Goal: Information Seeking & Learning: Find specific fact

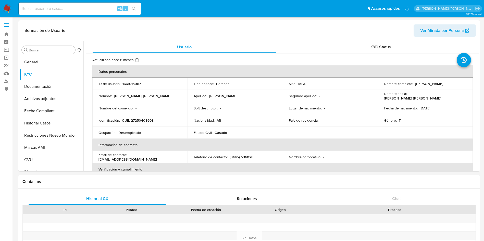
select select "10"
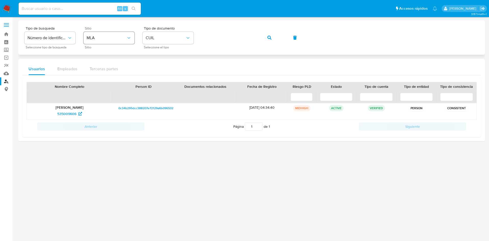
click at [101, 34] on div "Tipo de busqueda Número de identificación Seleccione tipo de búsqueda Sitio MLA…" at bounding box center [251, 38] width 455 height 22
click at [266, 37] on button "button" at bounding box center [269, 38] width 17 height 12
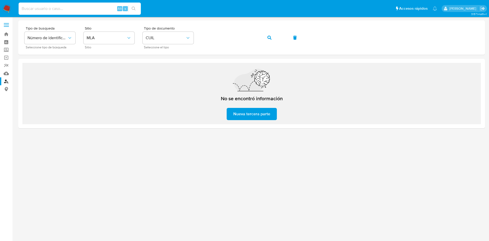
click at [67, 11] on input at bounding box center [80, 8] width 122 height 7
paste input "580832960"
type input "580832960"
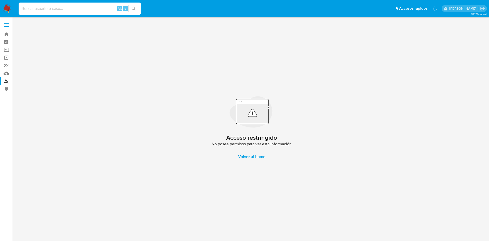
click at [57, 8] on input at bounding box center [80, 8] width 122 height 7
click at [7, 80] on link "Buscador de personas" at bounding box center [30, 81] width 61 height 8
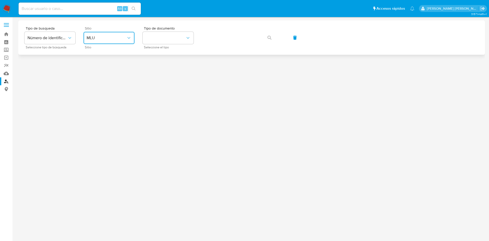
click at [89, 41] on button "MLU" at bounding box center [109, 38] width 51 height 12
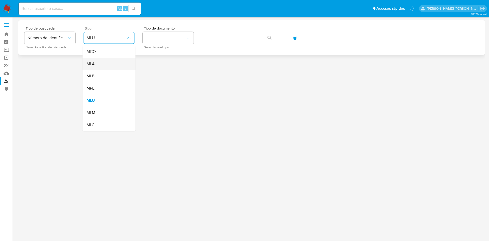
click at [100, 61] on div "MLA" at bounding box center [108, 64] width 42 height 12
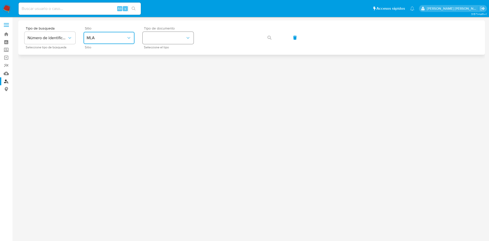
click at [167, 37] on button "identificationType" at bounding box center [168, 38] width 51 height 12
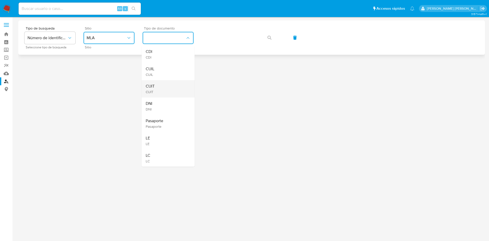
click at [157, 86] on div "CUIT CUIT" at bounding box center [167, 88] width 42 height 17
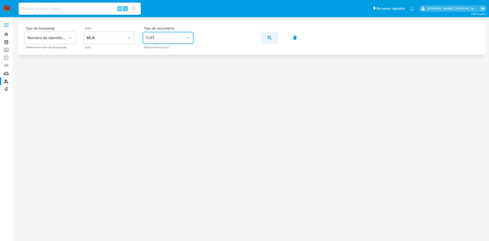
click at [268, 37] on icon "button" at bounding box center [270, 38] width 4 height 4
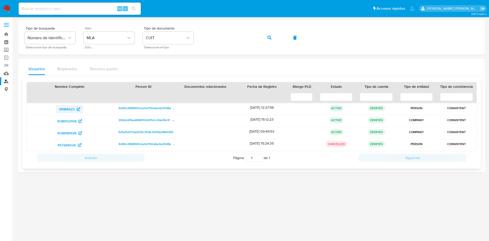
click at [77, 109] on icon at bounding box center [79, 110] width 4 height 4
click at [81, 121] on icon at bounding box center [81, 122] width 4 height 4
click at [80, 134] on icon at bounding box center [81, 134] width 4 height 4
click at [163, 38] on div "Tipo de busqueda Número de identificación Seleccione tipo de búsqueda Sitio MLA…" at bounding box center [251, 38] width 455 height 22
click at [267, 37] on button "button" at bounding box center [269, 38] width 17 height 12
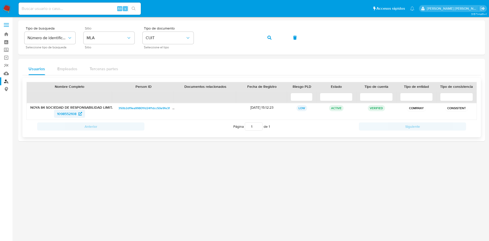
click at [72, 114] on span "1098552108" at bounding box center [66, 114] width 19 height 8
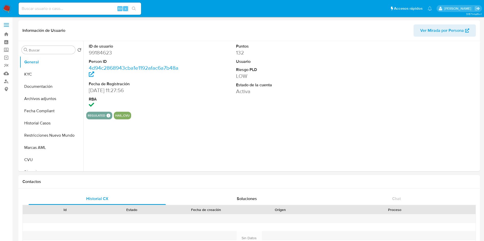
select select "10"
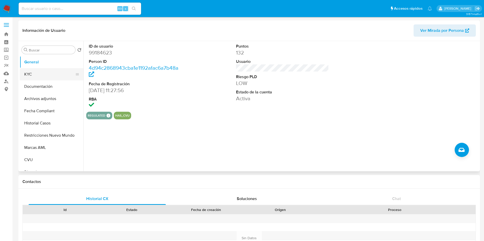
click at [37, 76] on button "KYC" at bounding box center [50, 74] width 60 height 12
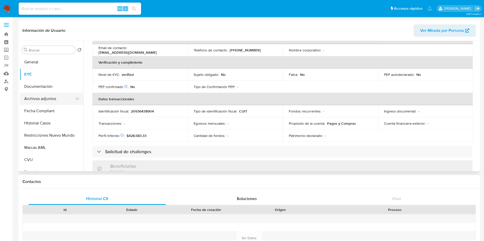
scroll to position [90, 0]
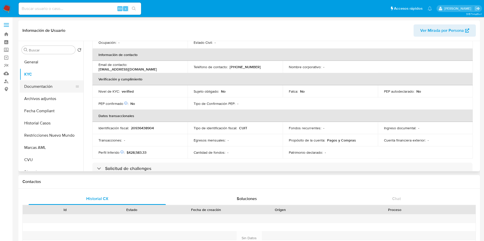
click at [44, 90] on button "Documentación" at bounding box center [50, 87] width 60 height 12
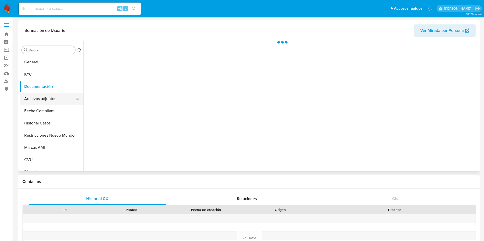
scroll to position [0, 0]
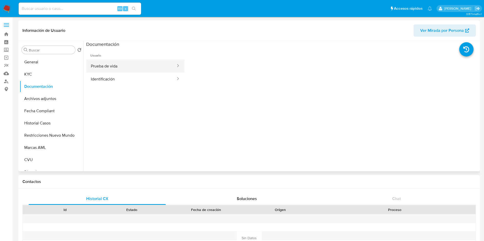
click at [95, 72] on button "Prueba de vida" at bounding box center [131, 66] width 90 height 13
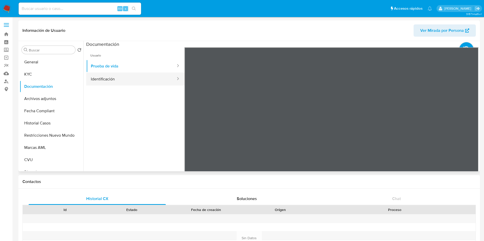
click at [111, 80] on button "Identificación" at bounding box center [131, 79] width 90 height 13
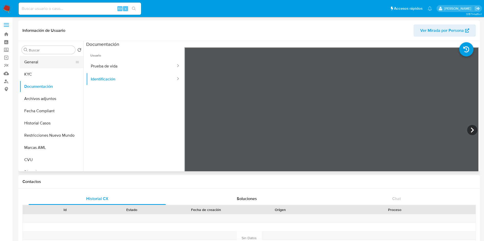
click at [43, 64] on button "General" at bounding box center [50, 62] width 60 height 12
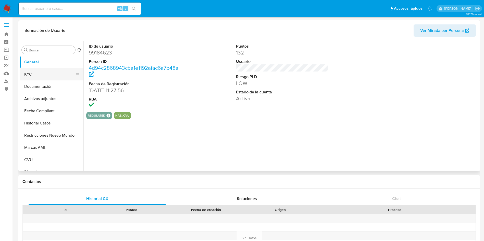
click at [38, 73] on button "KYC" at bounding box center [50, 74] width 60 height 12
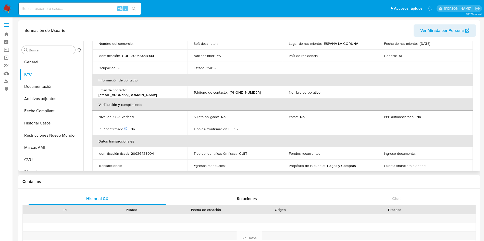
scroll to position [76, 0]
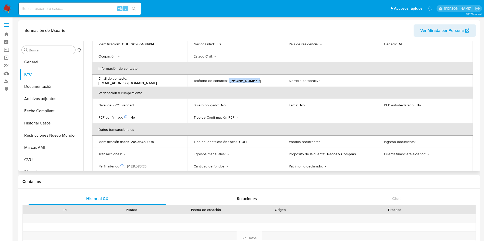
drag, startPoint x: 252, startPoint y: 79, endPoint x: 228, endPoint y: 82, distance: 24.1
click at [228, 82] on div "Teléfono de contacto : [PHONE_NUMBER]" at bounding box center [234, 81] width 83 height 5
copy div "[PHONE_NUMBER]"
click at [230, 91] on th "Verificación y cumplimiento" at bounding box center [282, 93] width 380 height 12
drag, startPoint x: 255, startPoint y: 83, endPoint x: 190, endPoint y: 83, distance: 65.0
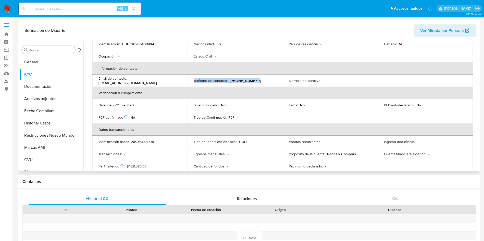
click at [190, 83] on td "Teléfono de contacto : [PHONE_NUMBER]" at bounding box center [234, 81] width 95 height 12
copy div "Teléfono de contacto : [PHONE_NUMBER]"
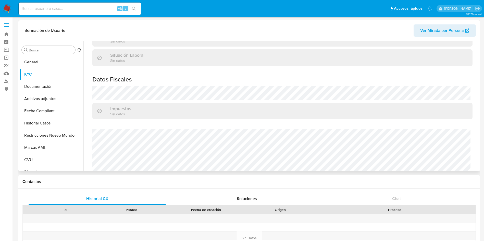
scroll to position [281, 0]
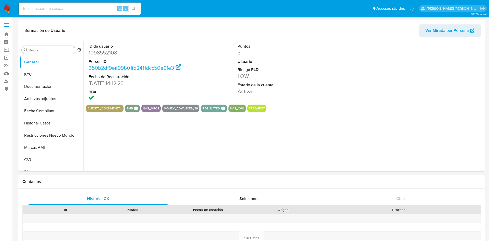
select select "10"
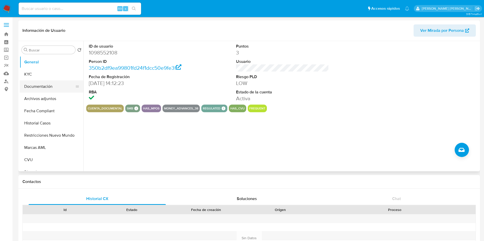
click at [41, 85] on button "Documentación" at bounding box center [50, 87] width 60 height 12
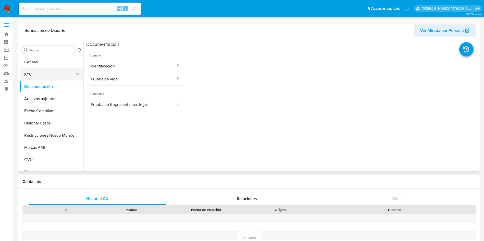
click at [41, 73] on button "KYC" at bounding box center [50, 74] width 60 height 12
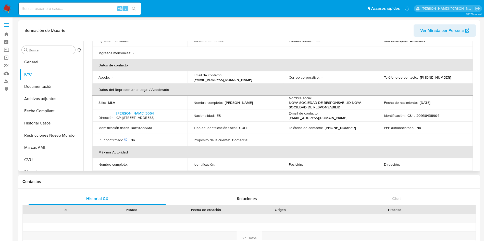
scroll to position [115, 0]
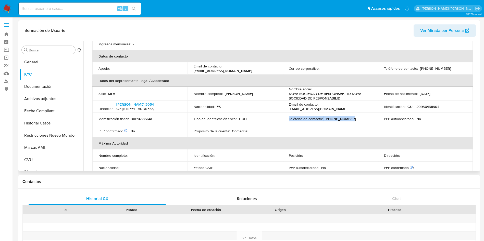
drag, startPoint x: 348, startPoint y: 129, endPoint x: 286, endPoint y: 130, distance: 62.2
click at [286, 125] on td "Teléfono de contacto : [PHONE_NUMBER]" at bounding box center [329, 119] width 95 height 12
click at [346, 121] on div "Teléfono de contacto : [PHONE_NUMBER]" at bounding box center [330, 119] width 83 height 5
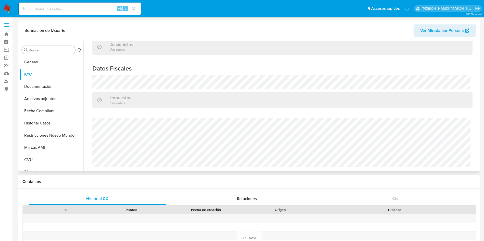
scroll to position [359, 0]
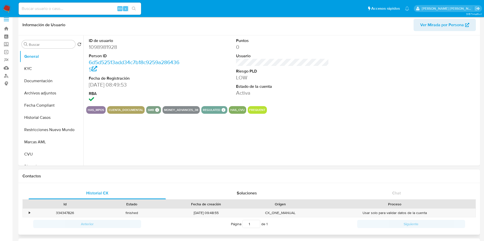
scroll to position [115, 0]
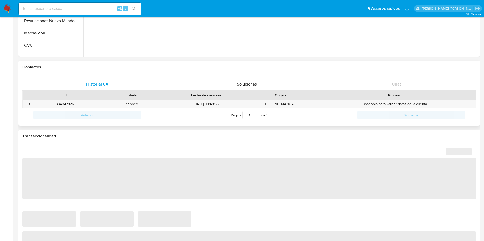
select select "10"
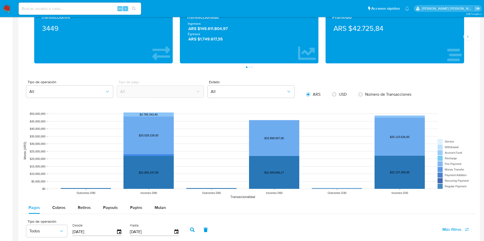
scroll to position [382, 0]
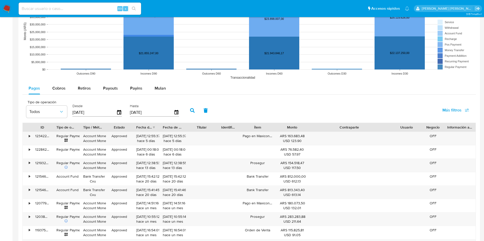
drag, startPoint x: 381, startPoint y: 127, endPoint x: 427, endPoint y: 126, distance: 46.4
click at [427, 126] on div "ID Tipo de operación Tipo / Método Estado Fecha de creación Fecha de aprobación…" at bounding box center [249, 127] width 452 height 9
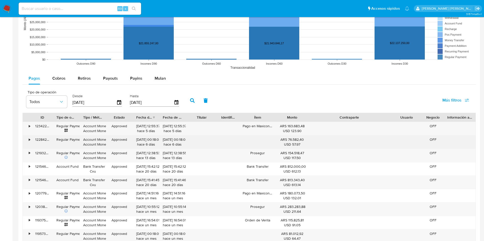
scroll to position [421, 0]
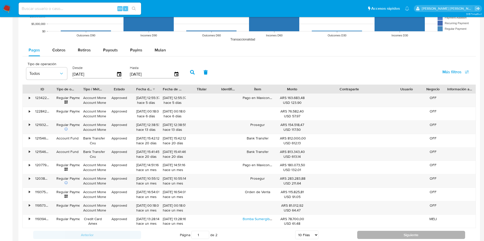
click at [375, 232] on button "Siguiente" at bounding box center [411, 235] width 108 height 8
type input "2"
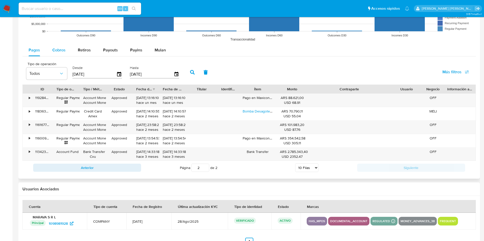
click at [51, 47] on button "Cobros" at bounding box center [58, 50] width 25 height 12
select select "10"
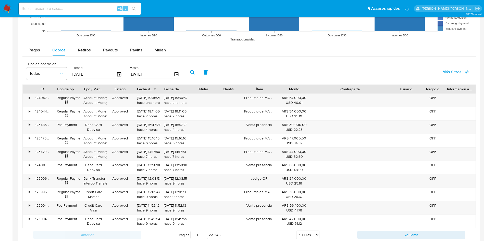
drag, startPoint x: 379, startPoint y: 87, endPoint x: 422, endPoint y: 89, distance: 43.6
click at [422, 89] on div "ID Tipo de operación Tipo / Método Estado Fecha de creación Fecha de aprobación…" at bounding box center [249, 89] width 452 height 9
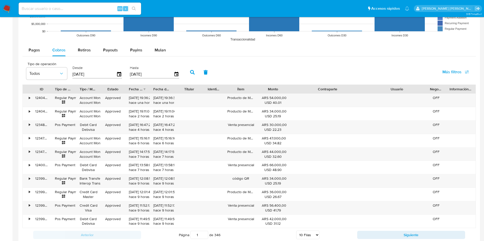
drag, startPoint x: 423, startPoint y: 92, endPoint x: 450, endPoint y: 92, distance: 26.8
click at [450, 92] on div "ID Tipo de operación Tipo / Método Estado Fecha de creación Fecha de aprobación…" at bounding box center [249, 89] width 452 height 9
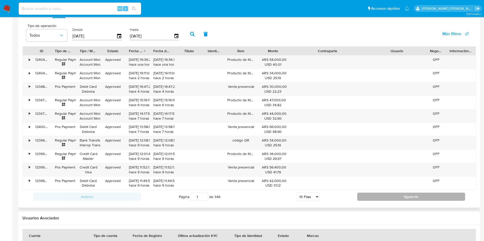
click at [369, 198] on button "Siguiente" at bounding box center [411, 197] width 108 height 8
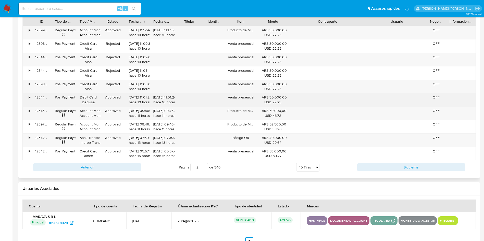
scroll to position [497, 0]
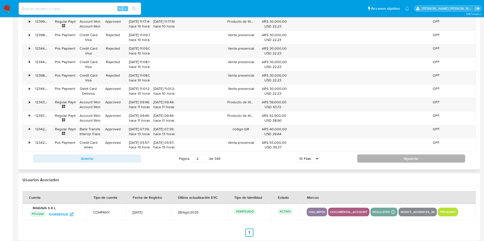
click at [374, 160] on button "Siguiente" at bounding box center [411, 159] width 108 height 8
type input "3"
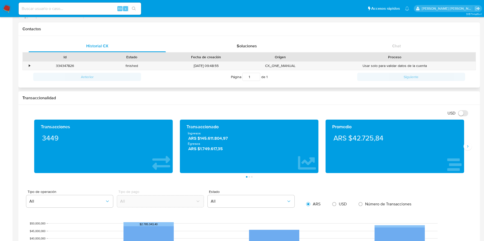
scroll to position [0, 0]
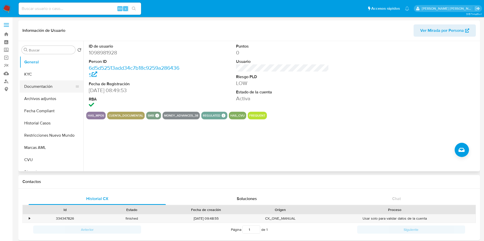
drag, startPoint x: 32, startPoint y: 73, endPoint x: 60, endPoint y: 87, distance: 31.8
click at [32, 71] on button "KYC" at bounding box center [52, 74] width 64 height 12
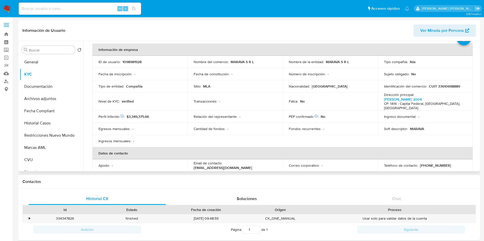
scroll to position [38, 0]
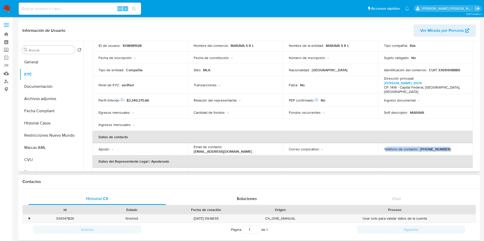
drag, startPoint x: 452, startPoint y: 148, endPoint x: 382, endPoint y: 150, distance: 70.6
click at [384, 150] on div "Teléfono de contacto : [PHONE_NUMBER]" at bounding box center [425, 149] width 83 height 5
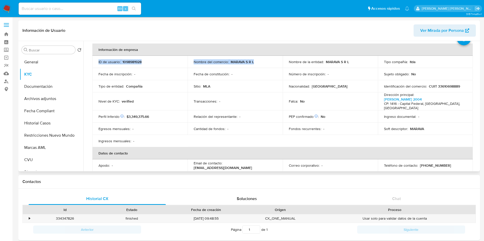
drag, startPoint x: 239, startPoint y: 47, endPoint x: 188, endPoint y: 45, distance: 50.3
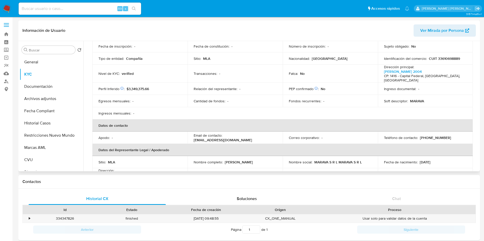
scroll to position [0, 0]
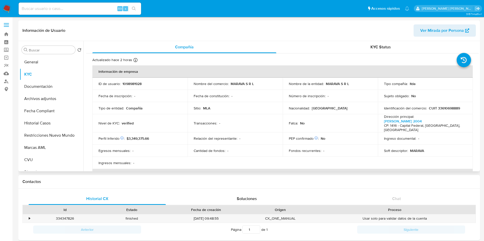
click at [150, 30] on header "Información de Usuario Ver Mirada por Persona" at bounding box center [248, 30] width 453 height 12
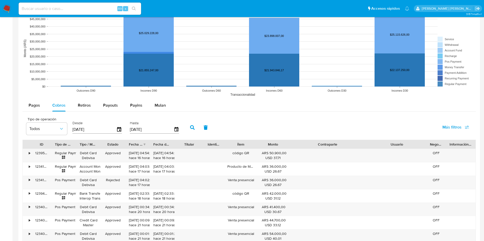
scroll to position [382, 0]
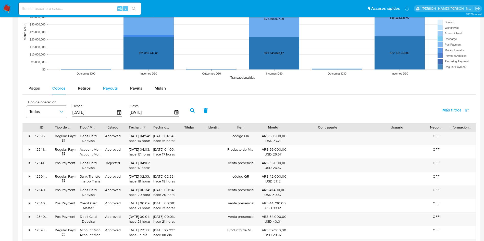
click at [109, 87] on span "Payouts" at bounding box center [110, 88] width 15 height 6
select select "10"
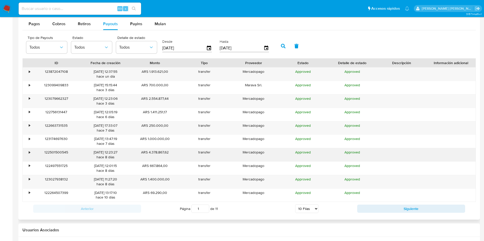
scroll to position [459, 0]
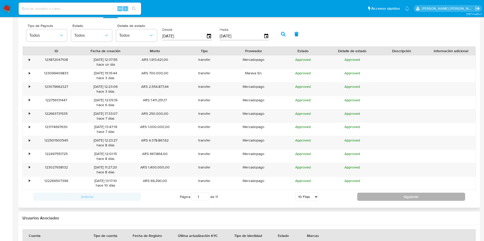
click at [375, 198] on button "Siguiente" at bounding box center [411, 197] width 108 height 8
click at [396, 198] on button "Siguiente" at bounding box center [411, 197] width 108 height 8
type input "3"
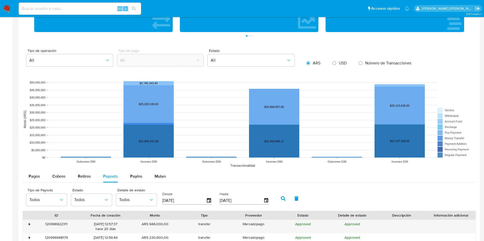
scroll to position [306, 0]
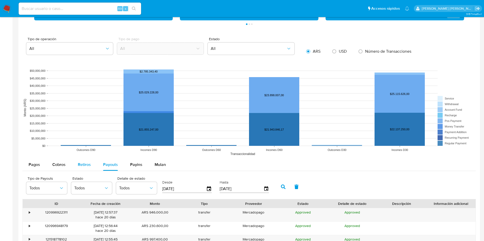
click at [81, 164] on span "Retiros" at bounding box center [84, 165] width 13 height 6
select select "10"
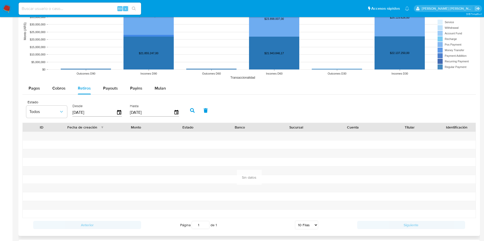
scroll to position [421, 0]
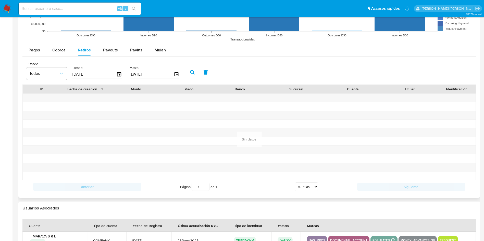
click at [82, 74] on input "[DATE]" at bounding box center [94, 74] width 44 height 8
type input "31/01/2025"
click at [190, 72] on icon "button" at bounding box center [192, 72] width 5 height 5
click at [39, 52] on span "Pagos" at bounding box center [34, 50] width 11 height 6
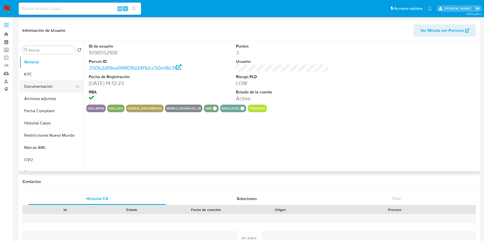
select select "10"
click at [30, 71] on button "KYC" at bounding box center [50, 74] width 60 height 12
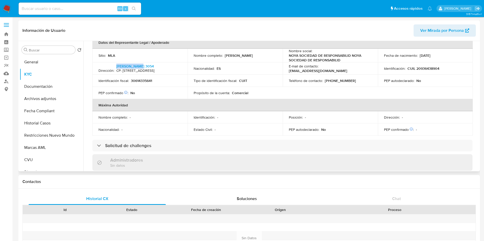
drag, startPoint x: 123, startPoint y: 74, endPoint x: 93, endPoint y: 74, distance: 29.6
click at [93, 74] on td "Dirección : [PERSON_NAME][STREET_ADDRESS]" at bounding box center [139, 68] width 95 height 12
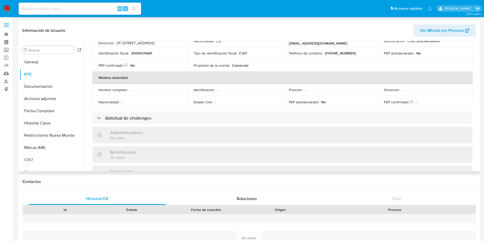
scroll to position [129, 0]
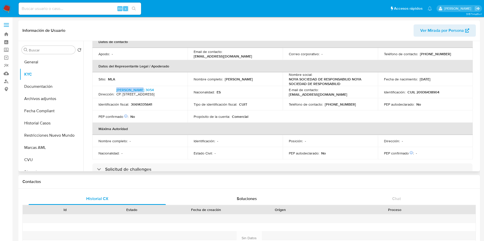
click at [128, 97] on p "[PERSON_NAME][STREET_ADDRESS]" at bounding box center [135, 92] width 38 height 9
drag, startPoint x: 126, startPoint y: 100, endPoint x: 97, endPoint y: 101, distance: 28.3
click at [97, 98] on td "Dirección : [PERSON_NAME][STREET_ADDRESS]" at bounding box center [139, 92] width 95 height 12
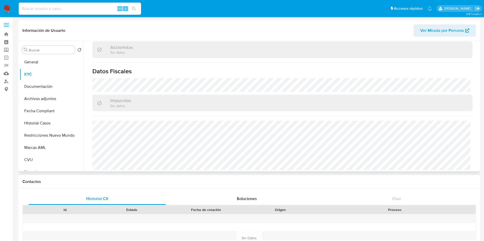
scroll to position [359, 0]
click at [44, 74] on button "KYC" at bounding box center [50, 74] width 60 height 12
click at [38, 64] on button "General" at bounding box center [50, 62] width 60 height 12
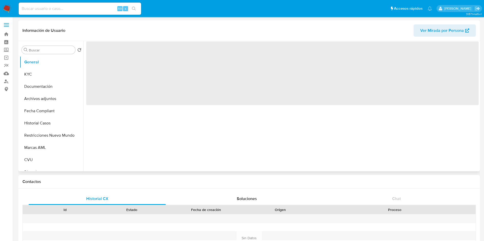
scroll to position [0, 0]
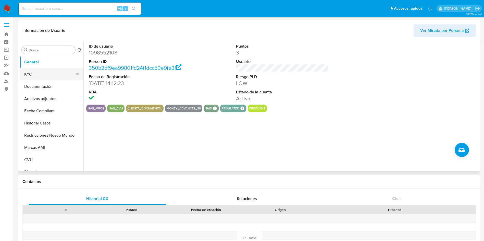
click at [43, 74] on button "KYC" at bounding box center [50, 74] width 60 height 12
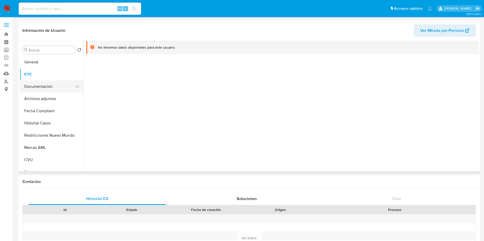
click at [38, 84] on button "Documentación" at bounding box center [50, 87] width 60 height 12
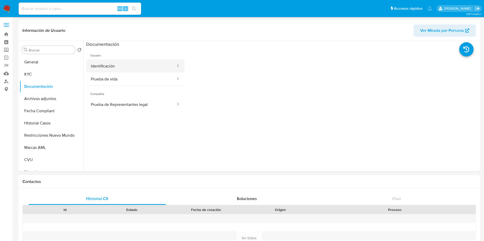
click at [105, 66] on button "Identificación" at bounding box center [131, 66] width 90 height 13
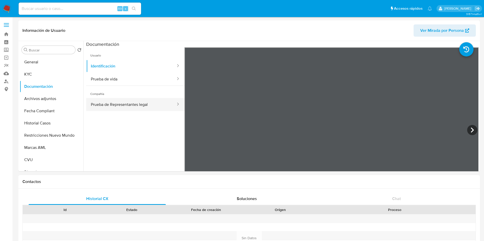
click at [115, 108] on button "Prueba de Representantes legal" at bounding box center [131, 104] width 90 height 13
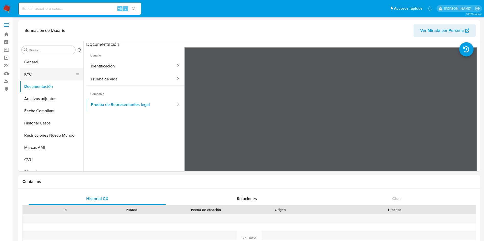
click at [46, 79] on button "KYC" at bounding box center [50, 74] width 60 height 12
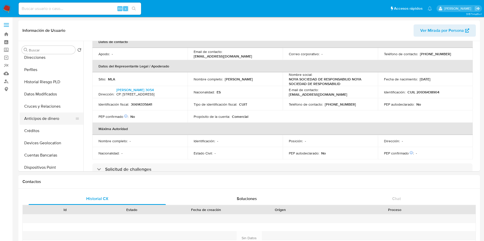
scroll to position [38, 0]
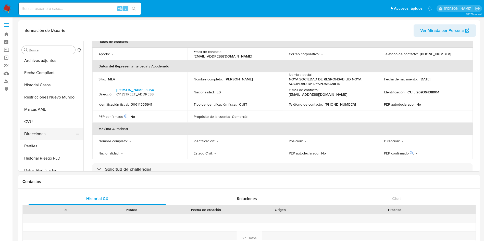
click at [42, 135] on button "Direcciones" at bounding box center [50, 134] width 60 height 12
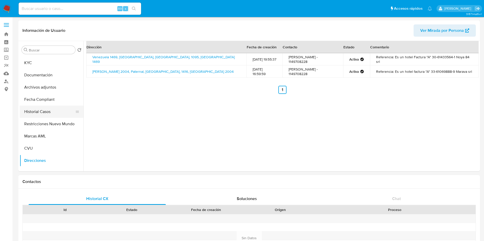
scroll to position [0, 0]
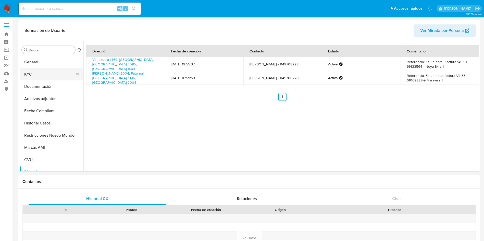
click at [38, 80] on button "KYC" at bounding box center [50, 74] width 60 height 12
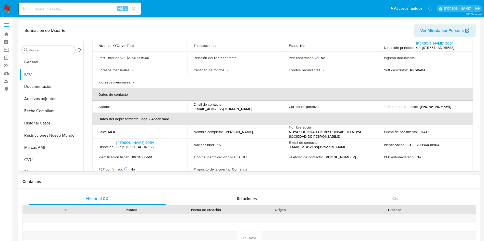
scroll to position [115, 0]
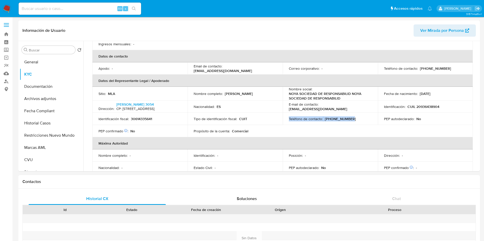
drag, startPoint x: 348, startPoint y: 132, endPoint x: 284, endPoint y: 133, distance: 64.3
click at [284, 125] on td "Teléfono de contacto : [PHONE_NUMBER]" at bounding box center [329, 119] width 95 height 12
copy div "Teléfono de contacto : [PHONE_NUMBER]"
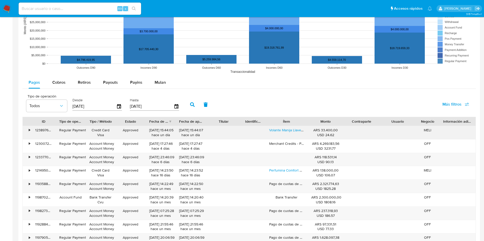
scroll to position [497, 0]
